Goal: Task Accomplishment & Management: Use online tool/utility

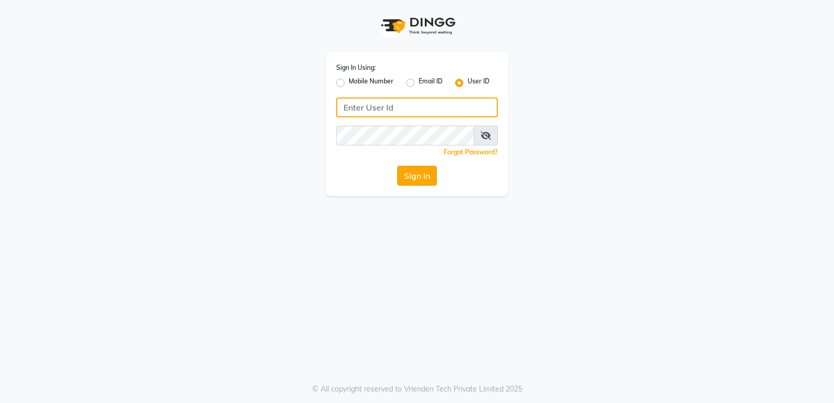
type input "stylishcut"
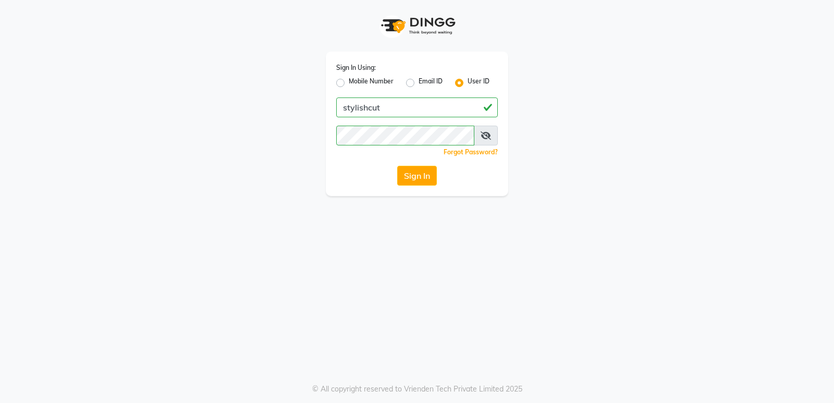
click at [409, 181] on button "Sign In" at bounding box center [417, 176] width 40 height 20
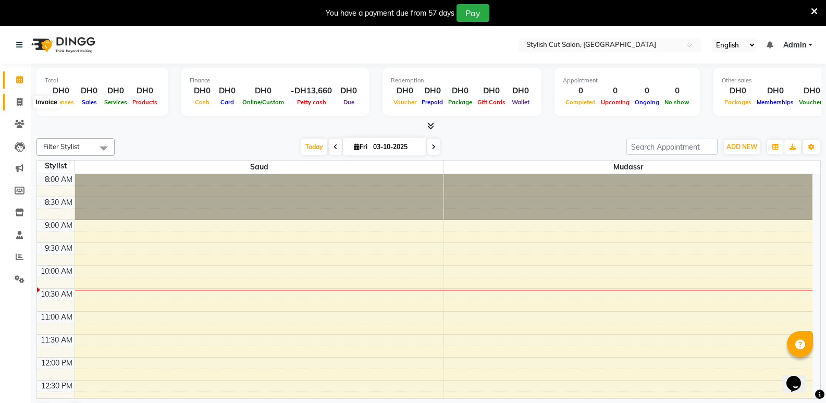
click at [22, 98] on icon at bounding box center [20, 102] width 6 height 8
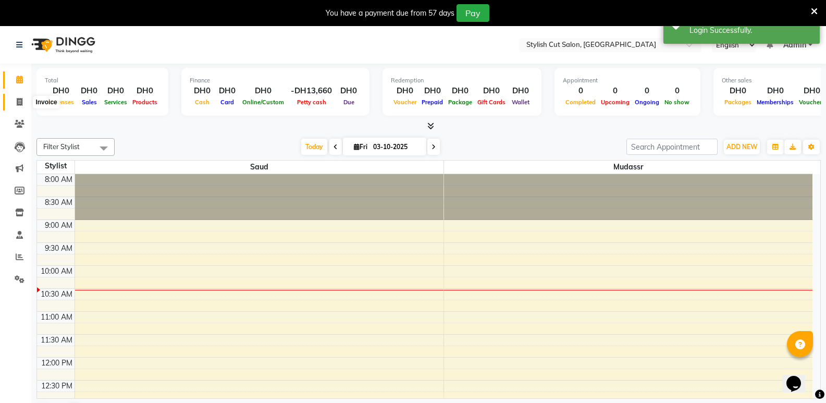
select select "service"
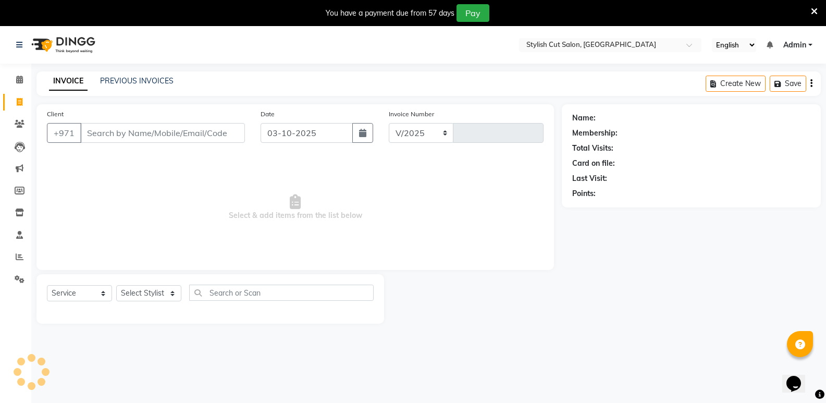
select select "8604"
type input "0760"
click at [191, 136] on input "Client" at bounding box center [162, 133] width 165 height 20
type input "553416556"
click at [238, 133] on span "Add Client" at bounding box center [217, 133] width 41 height 10
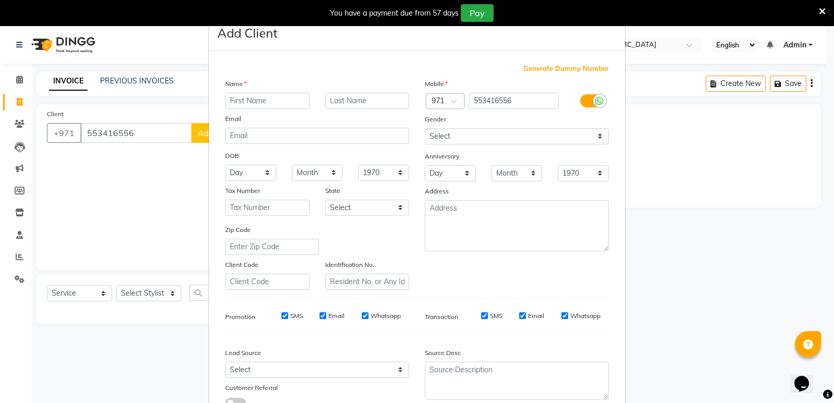
click at [260, 103] on input "text" at bounding box center [267, 101] width 84 height 16
type input "shahjahan"
click at [365, 97] on input "text" at bounding box center [367, 101] width 84 height 16
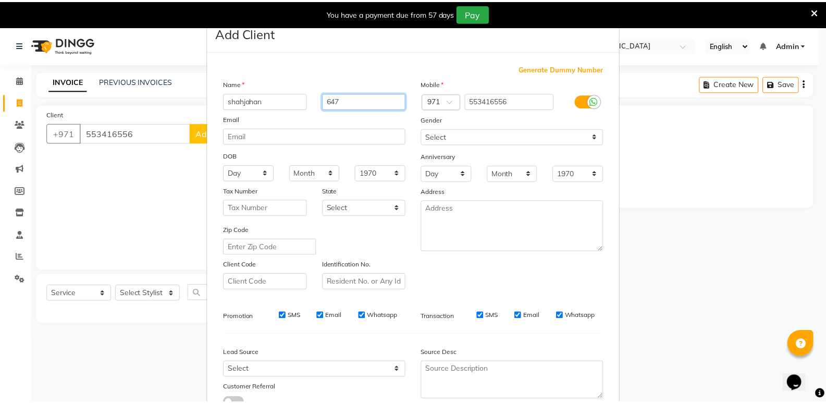
scroll to position [78, 0]
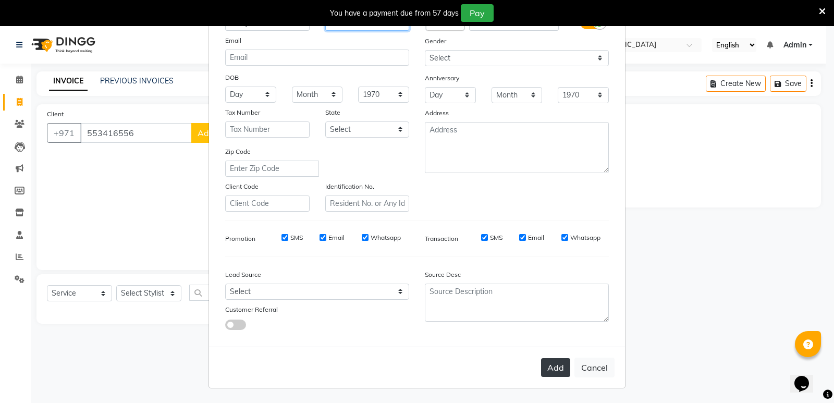
type input "647"
click at [554, 368] on button "Add" at bounding box center [555, 367] width 29 height 19
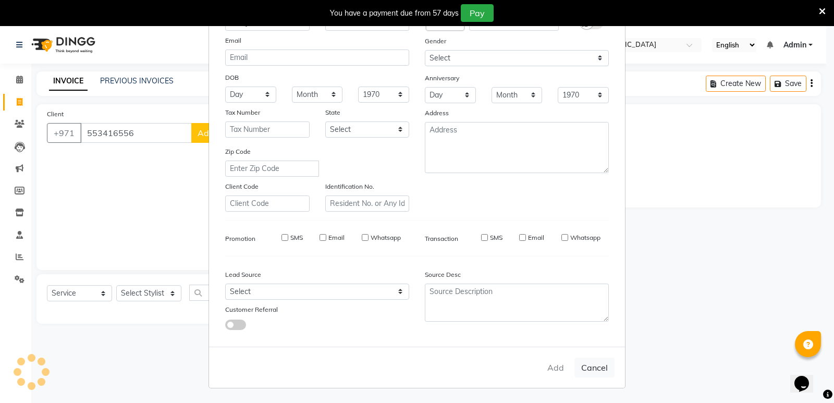
select select
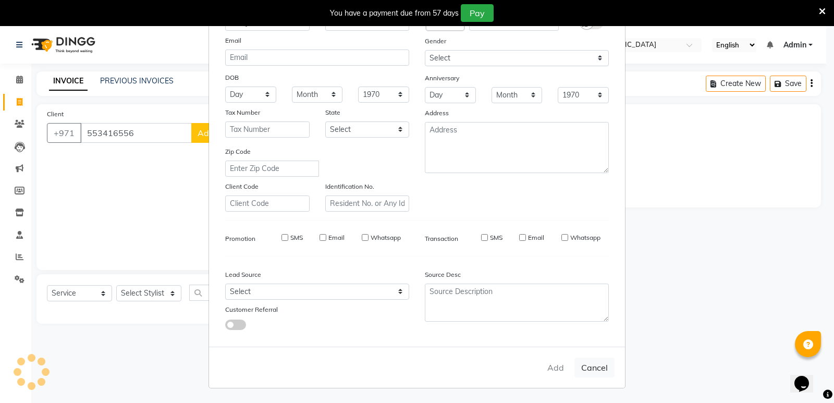
select select
checkbox input "false"
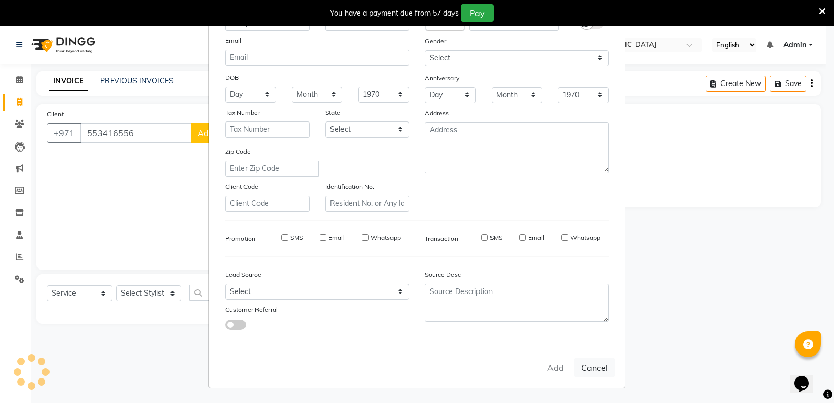
checkbox input "false"
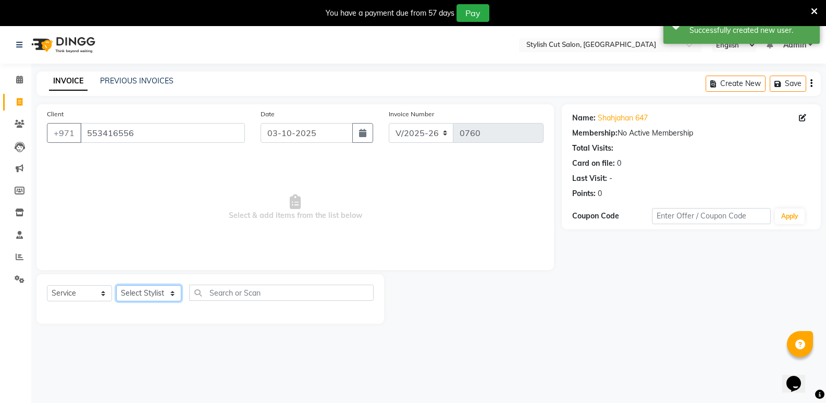
click at [175, 292] on select "Select Stylist mudassr Saud [PERSON_NAME]" at bounding box center [148, 293] width 65 height 16
select select "93594"
click at [116, 285] on select "Select Stylist mudassr Saud [PERSON_NAME]" at bounding box center [148, 293] width 65 height 16
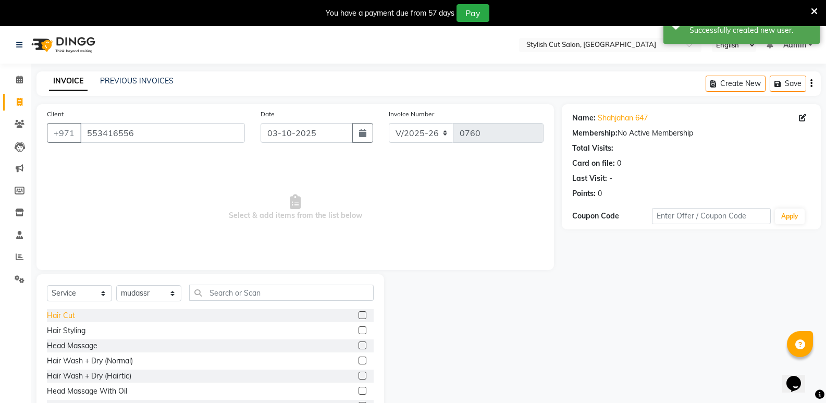
click at [63, 318] on div "Hair Cut" at bounding box center [61, 315] width 28 height 11
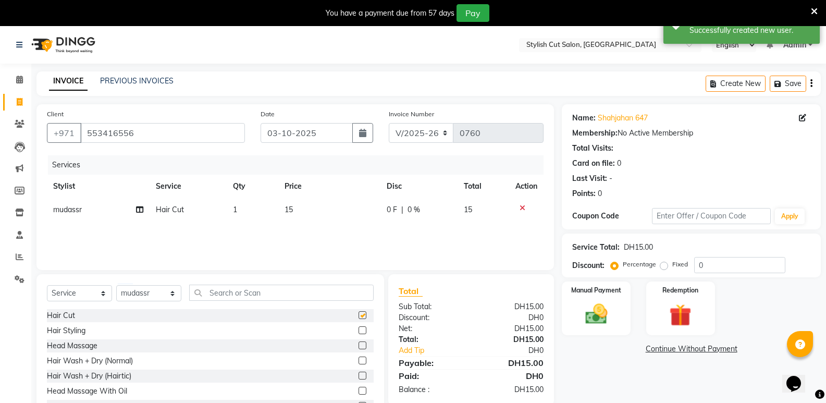
checkbox input "false"
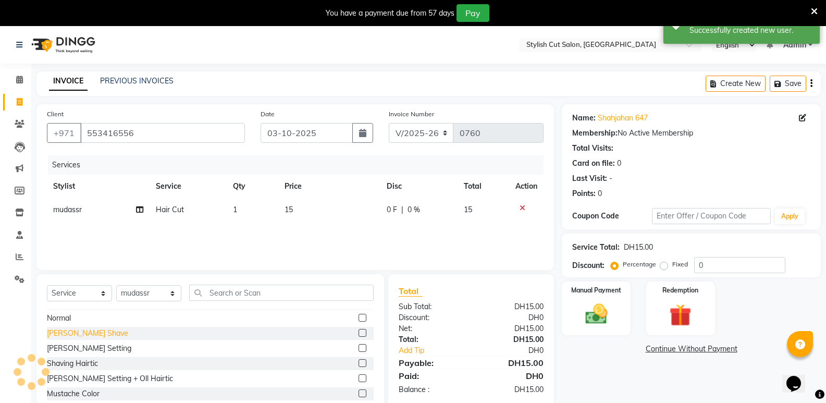
click at [71, 334] on div "[PERSON_NAME] Shave" at bounding box center [87, 333] width 81 height 11
checkbox input "false"
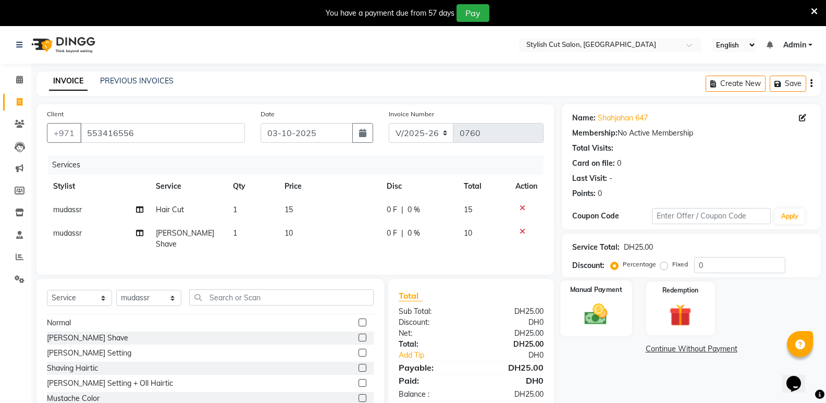
click at [618, 314] on div "Manual Payment" at bounding box center [596, 308] width 71 height 56
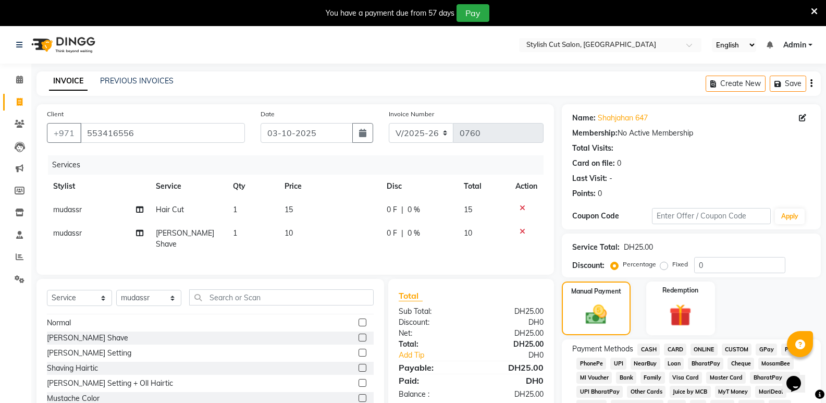
click at [644, 347] on span "CASH" at bounding box center [648, 349] width 22 height 12
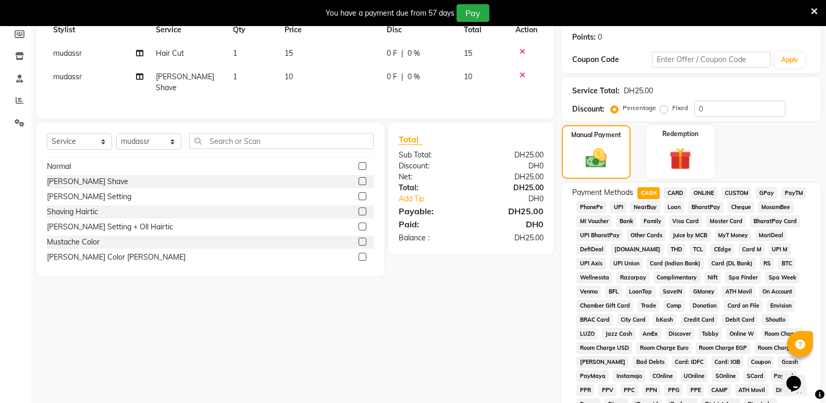
scroll to position [344, 0]
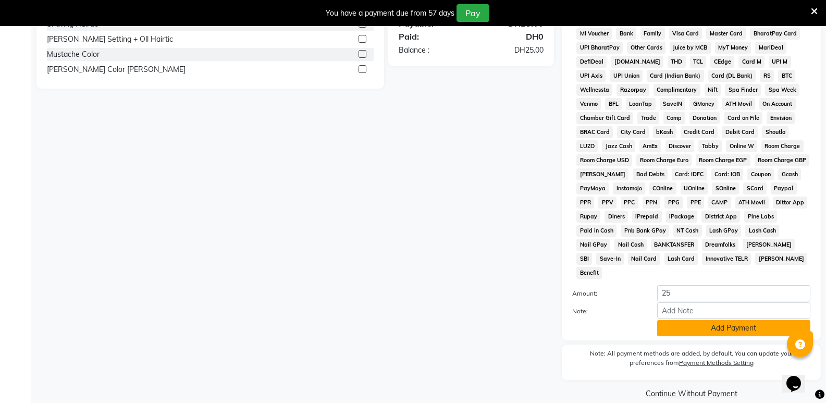
click at [672, 320] on button "Add Payment" at bounding box center [733, 328] width 153 height 16
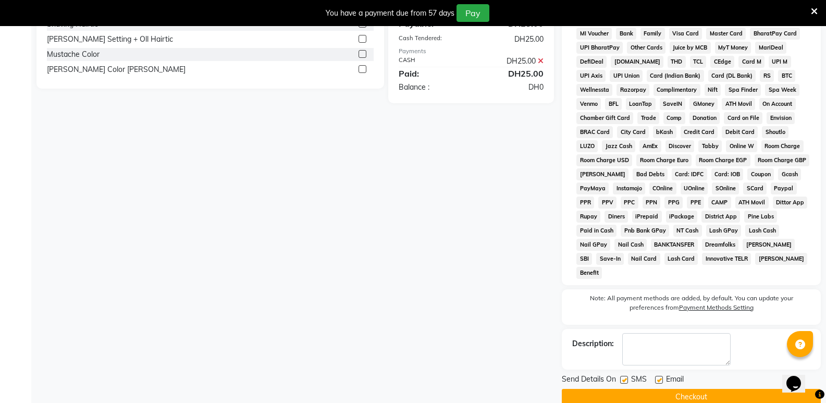
click at [633, 389] on button "Checkout" at bounding box center [691, 397] width 259 height 16
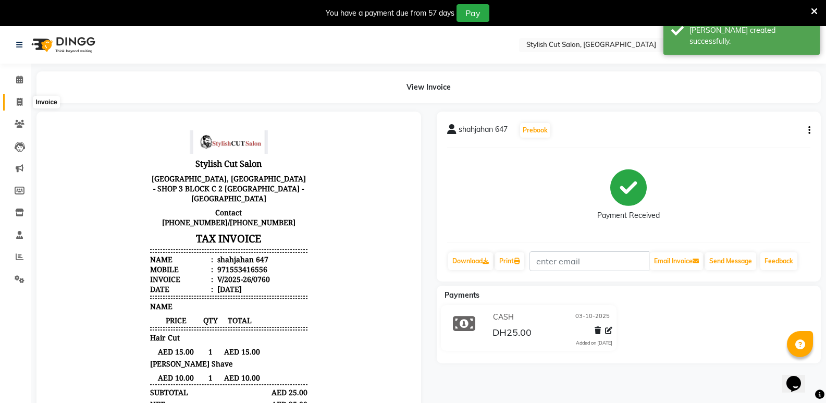
click at [21, 101] on icon at bounding box center [20, 102] width 6 height 8
select select "service"
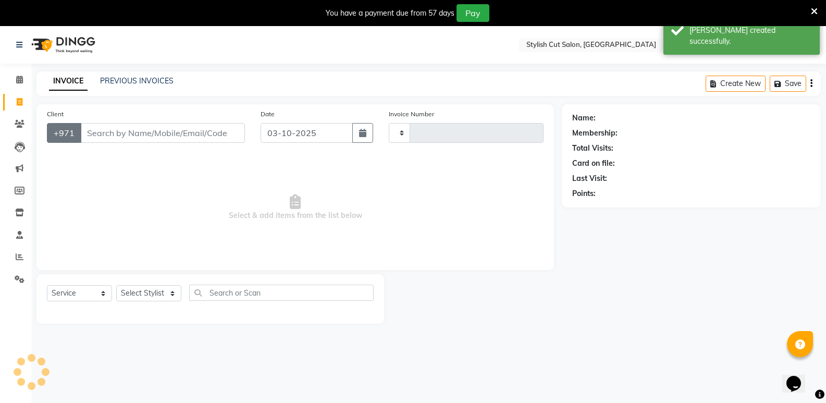
type input "0761"
select select "8604"
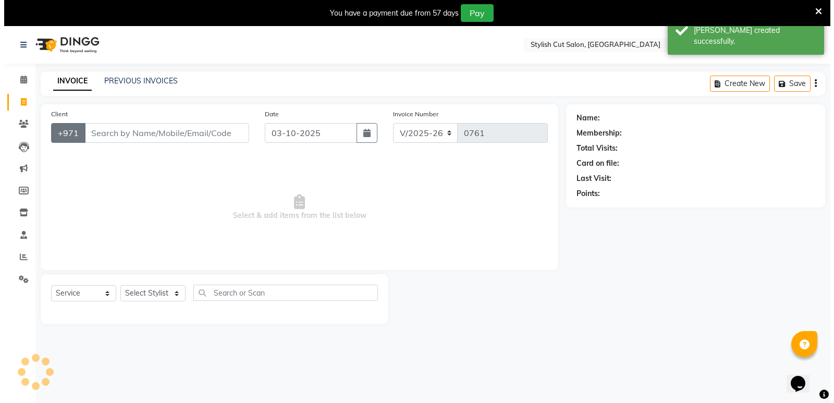
scroll to position [26, 0]
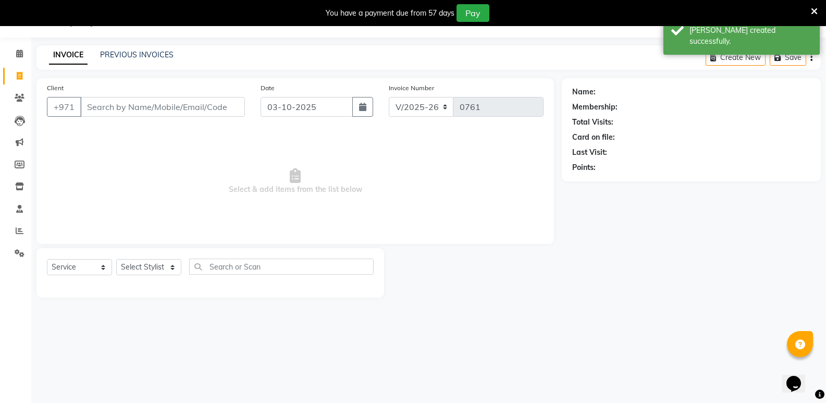
click at [107, 104] on input "Client" at bounding box center [162, 107] width 165 height 20
type input "222355568"
click at [217, 108] on span "Add Client" at bounding box center [217, 107] width 41 height 10
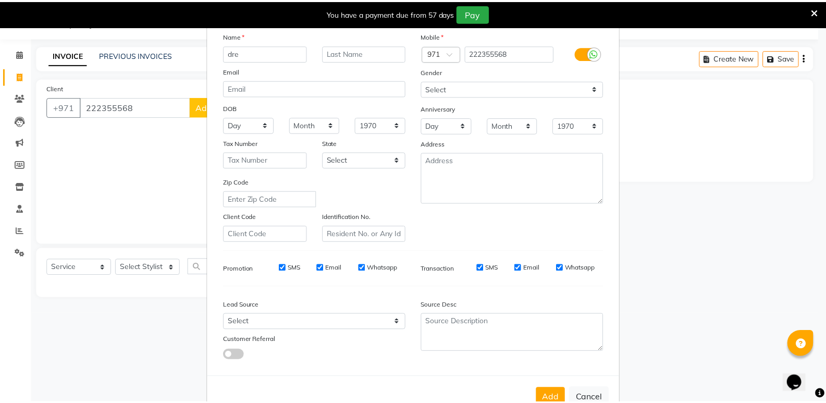
scroll to position [78, 0]
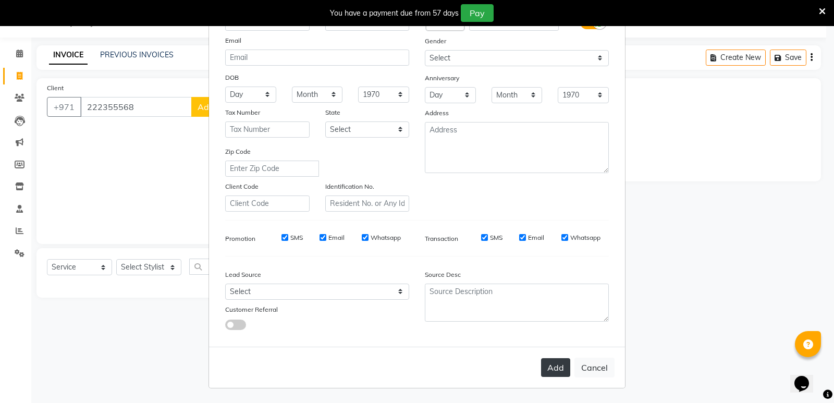
type input "dre"
click at [555, 371] on button "Add" at bounding box center [555, 367] width 29 height 19
select select
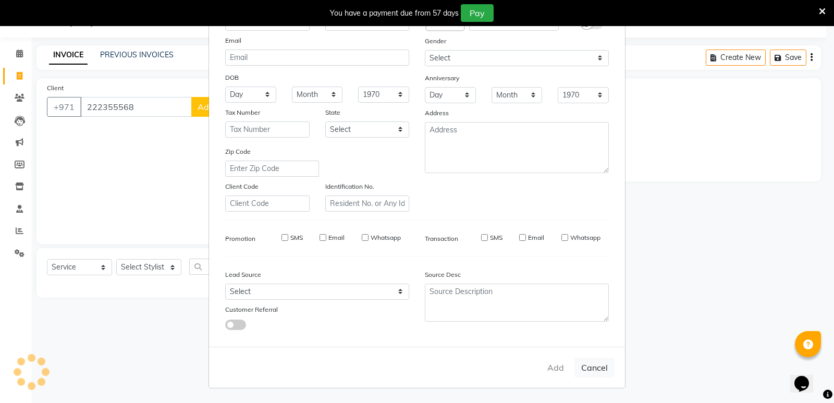
select select
checkbox input "false"
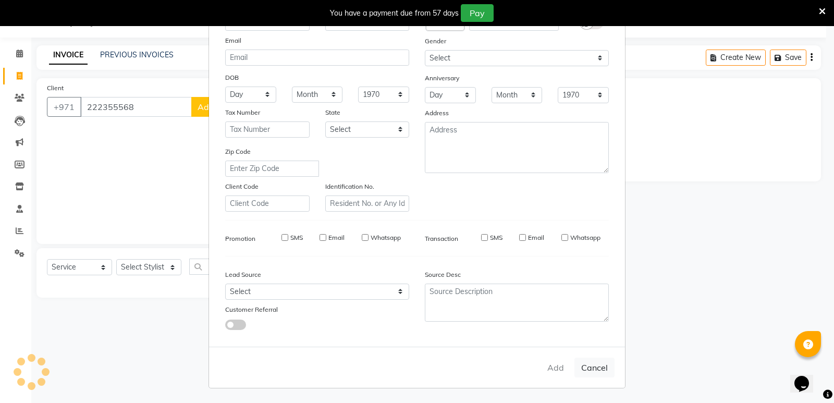
checkbox input "false"
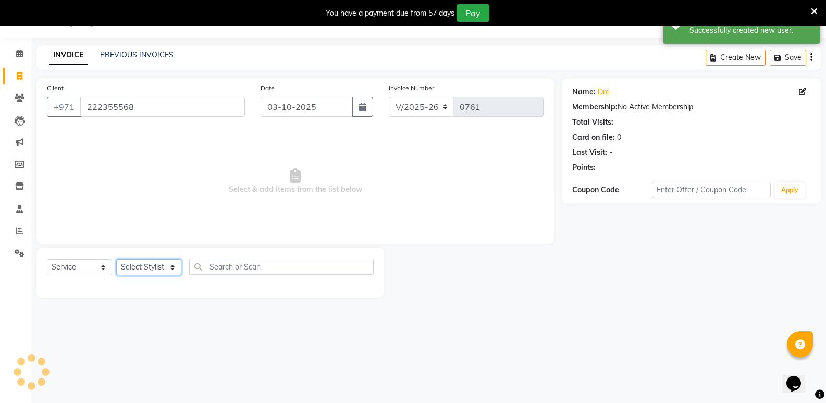
click at [173, 269] on select "Select Stylist mudassr Saud [PERSON_NAME]" at bounding box center [148, 267] width 65 height 16
select select "85849"
click at [116, 259] on select "Select Stylist mudassr Saud [PERSON_NAME]" at bounding box center [148, 267] width 65 height 16
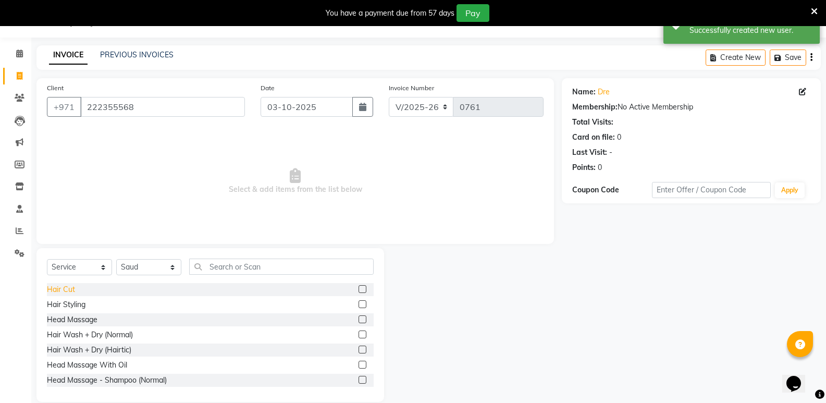
click at [69, 288] on div "Hair Cut" at bounding box center [61, 289] width 28 height 11
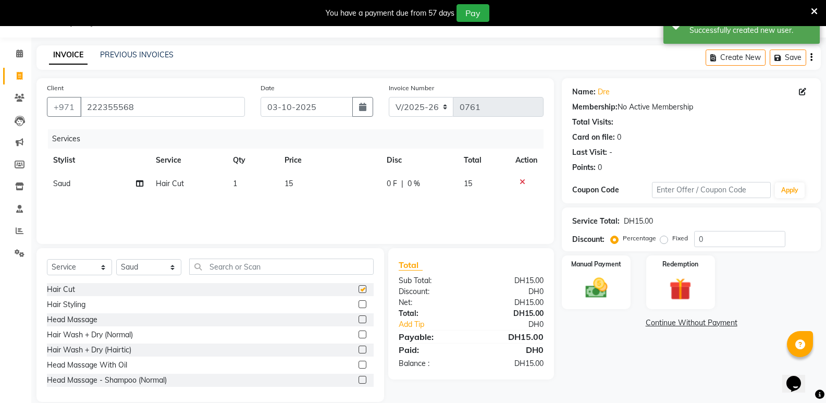
checkbox input "false"
click at [597, 291] on img at bounding box center [595, 288] width 37 height 27
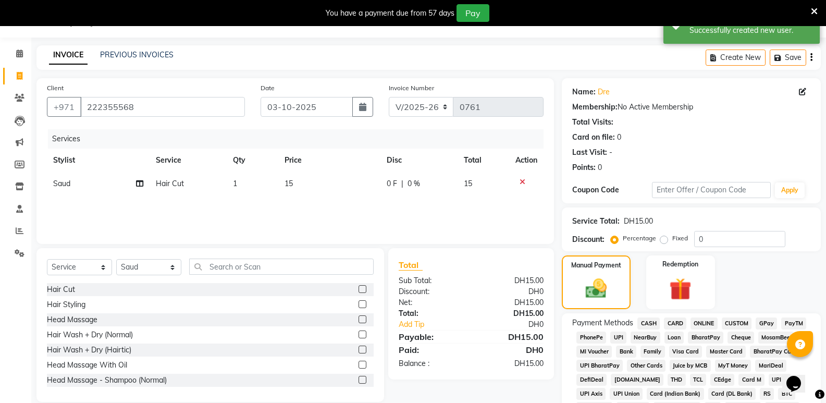
click at [652, 321] on span "CASH" at bounding box center [648, 323] width 22 height 12
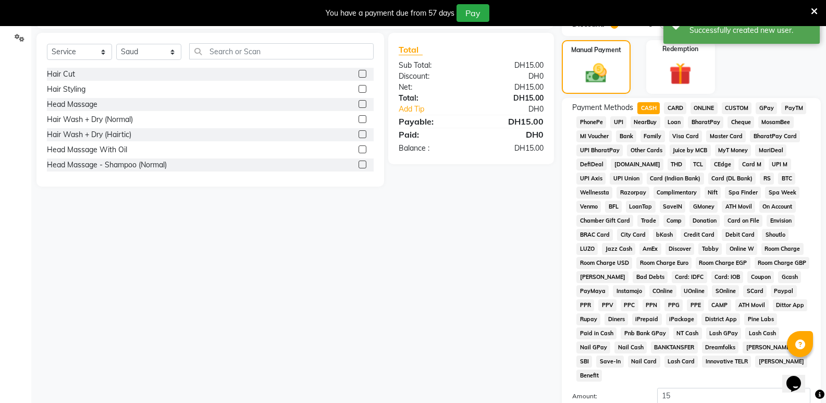
scroll to position [339, 0]
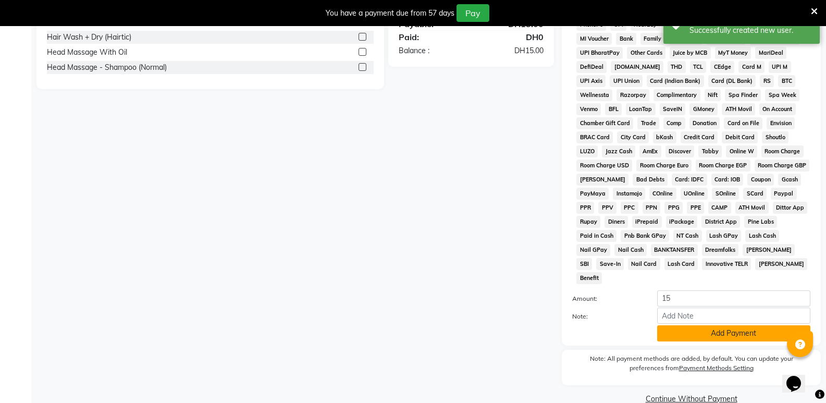
click at [676, 325] on button "Add Payment" at bounding box center [733, 333] width 153 height 16
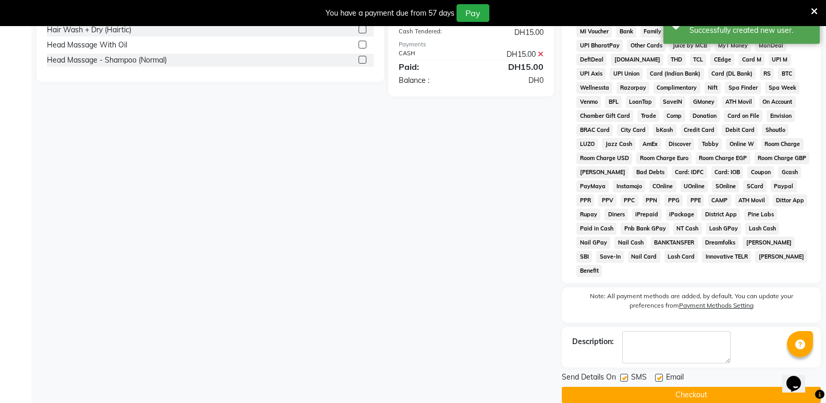
scroll to position [347, 0]
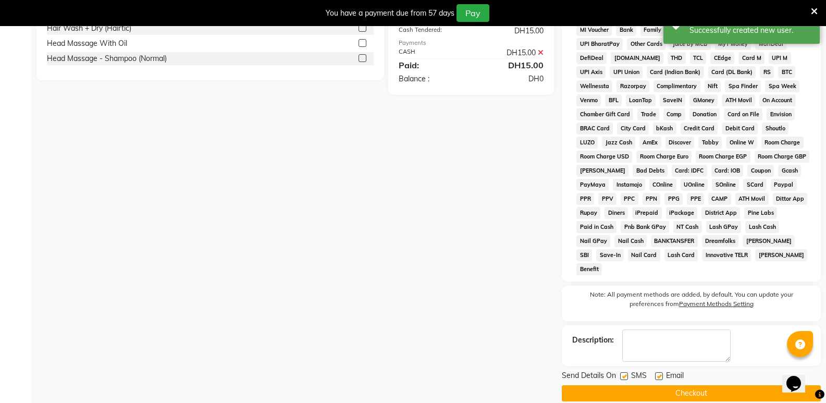
click at [671, 385] on button "Checkout" at bounding box center [691, 393] width 259 height 16
